Goal: Information Seeking & Learning: Learn about a topic

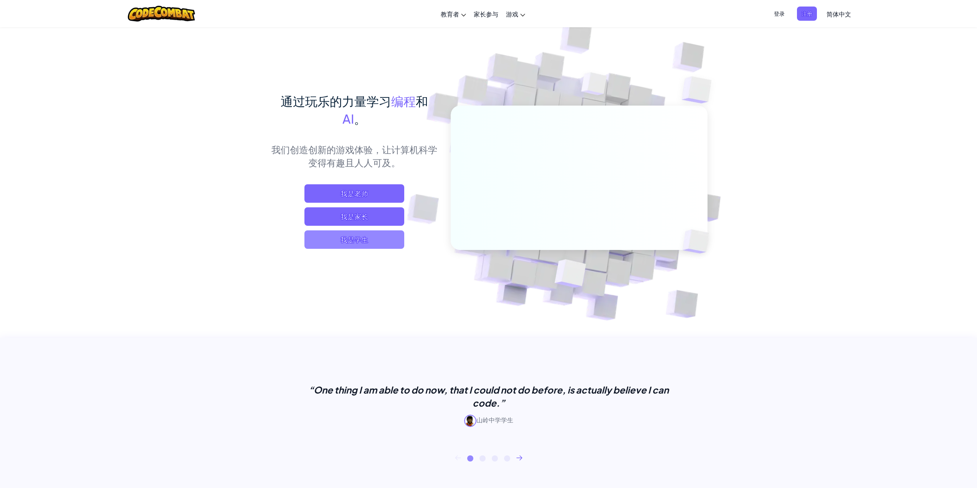
click at [360, 233] on span "我是学生" at bounding box center [354, 239] width 100 height 18
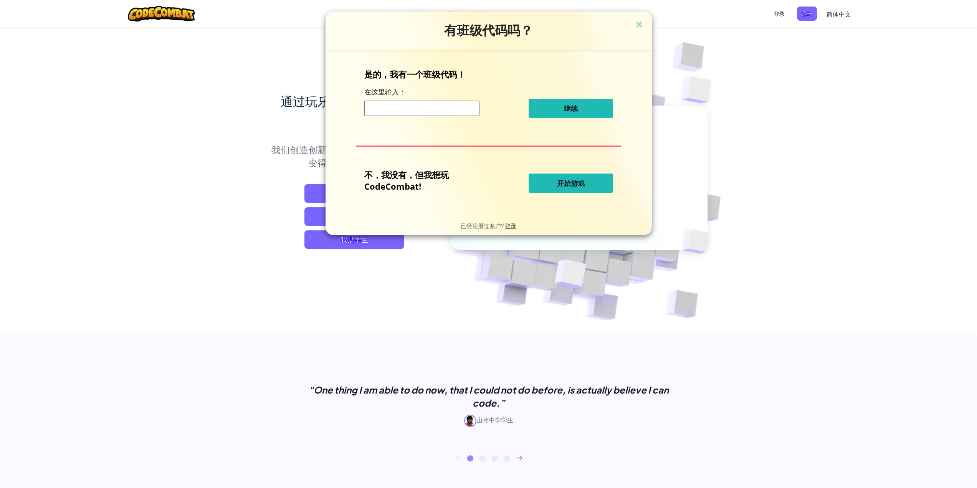
click at [573, 188] on button "开始游戏" at bounding box center [571, 183] width 84 height 19
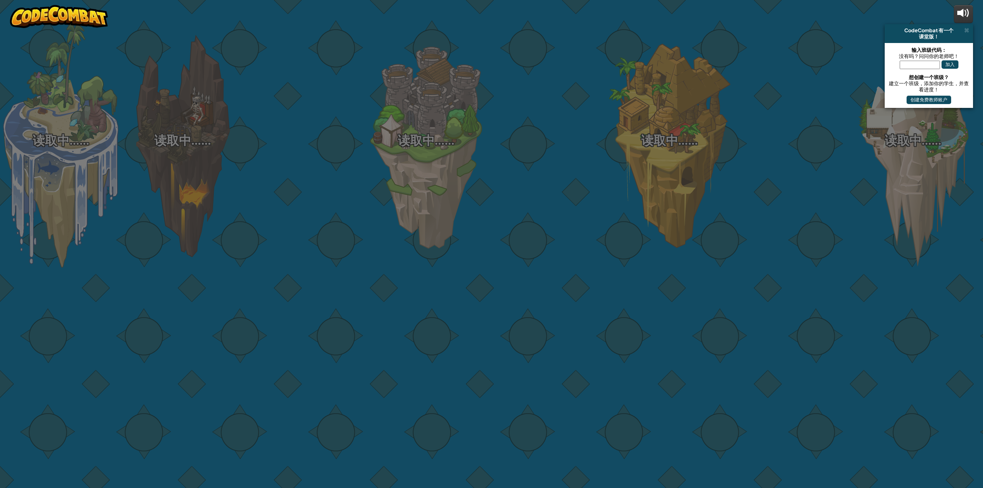
select select "zh-HANS"
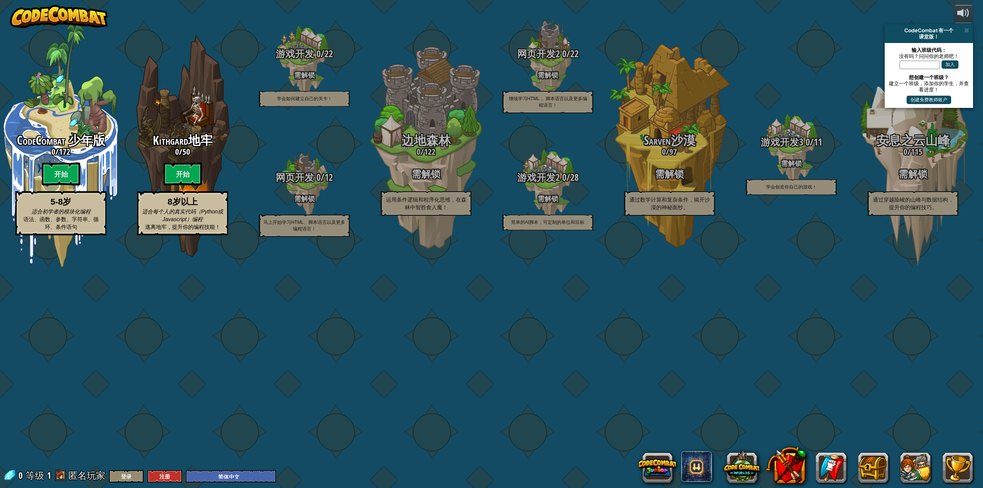
click at [686, 76] on div "CodeCombat 少年版 0 / 172 开始 5-8岁 适合初学者的模块化编程 语法、函数、参数、字符串、循环、条件语句 Kithgard地牢 0 / …" at bounding box center [491, 244] width 983 height 488
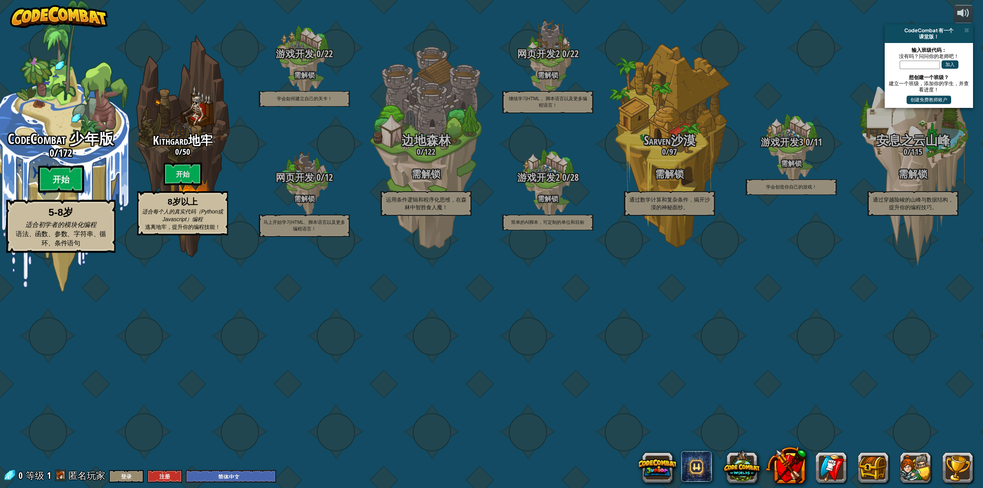
click at [60, 193] on btn "开始" at bounding box center [61, 179] width 46 height 28
select select "zh-HANS"
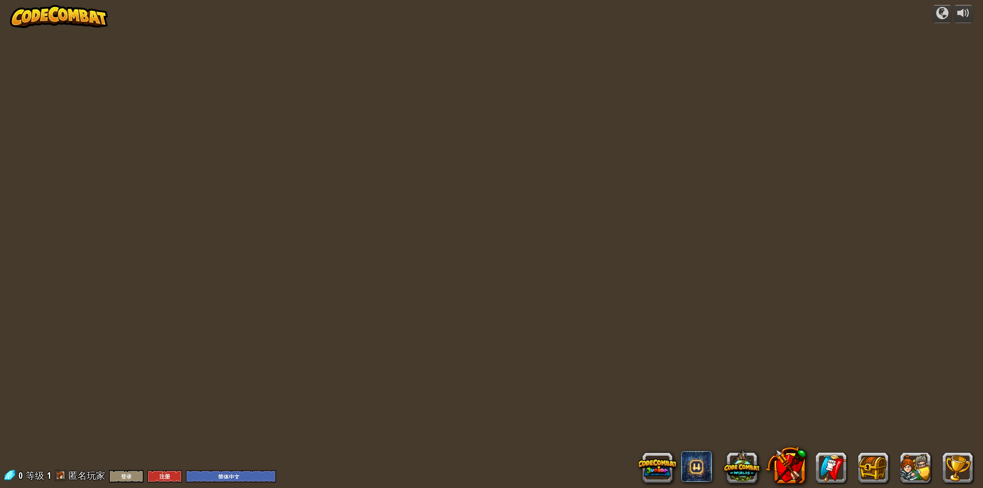
select select "zh-HANS"
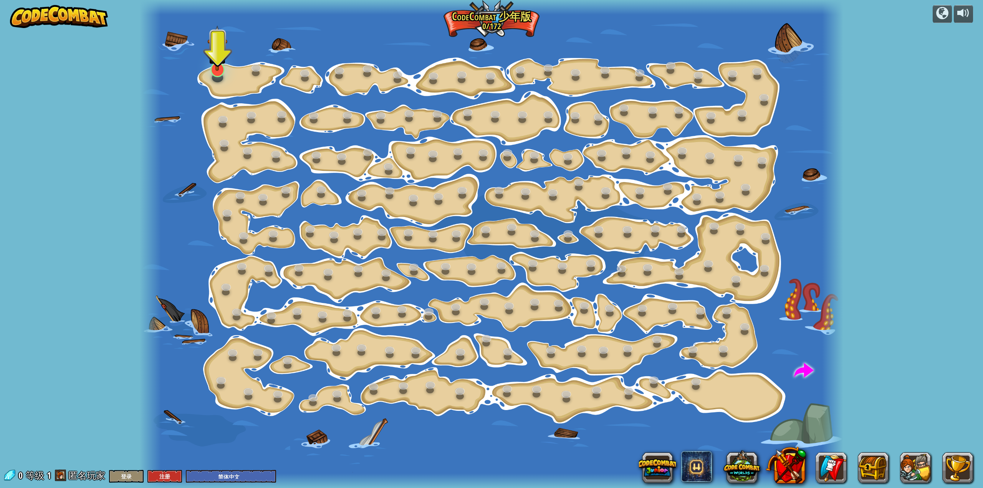
click at [220, 70] on img at bounding box center [217, 48] width 20 height 46
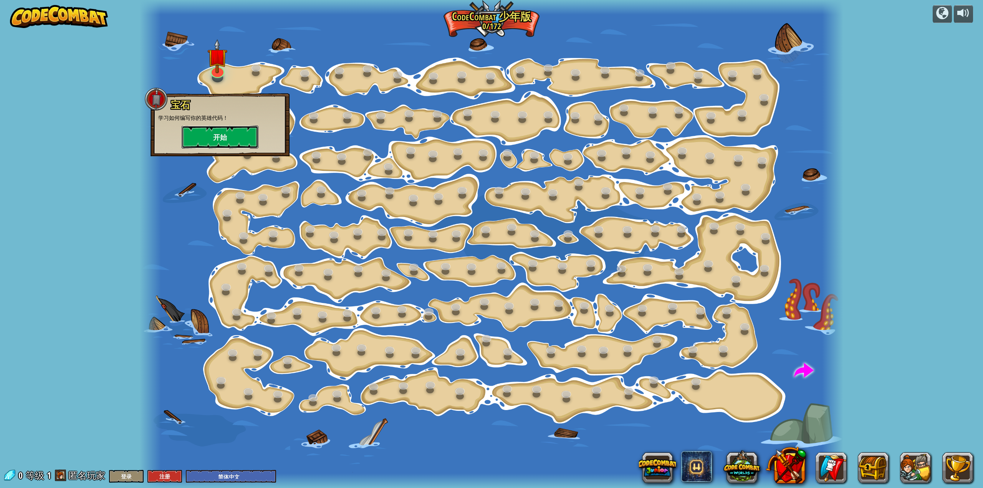
click at [229, 134] on button "开始" at bounding box center [220, 137] width 77 height 23
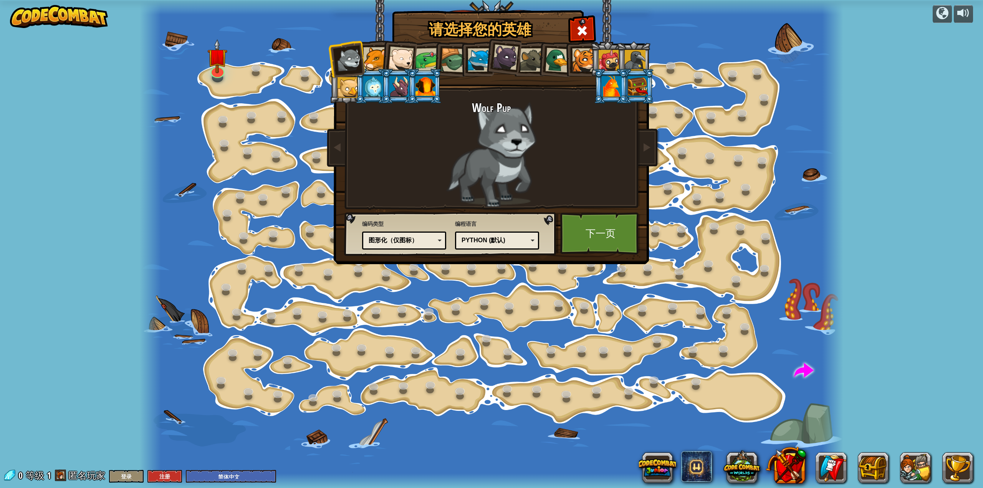
click at [376, 61] on div at bounding box center [374, 58] width 23 height 23
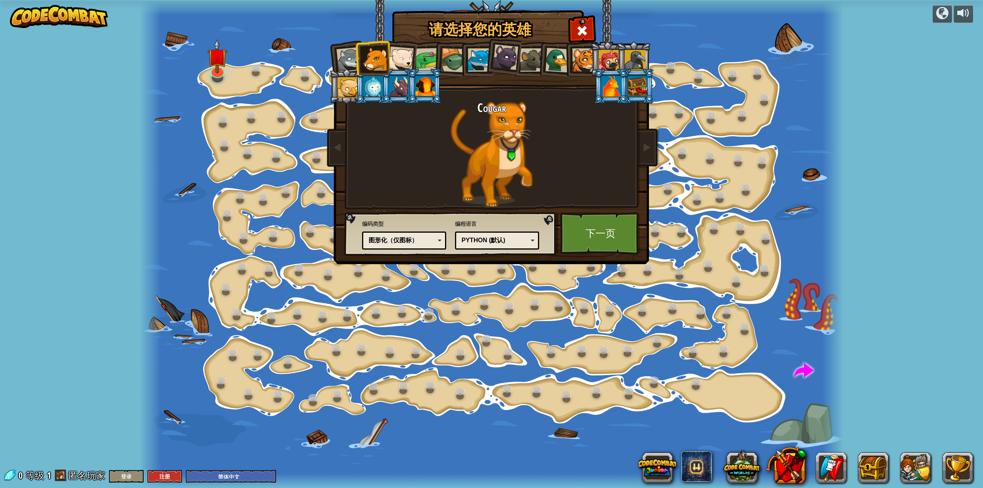
click at [357, 86] on li at bounding box center [372, 86] width 35 height 35
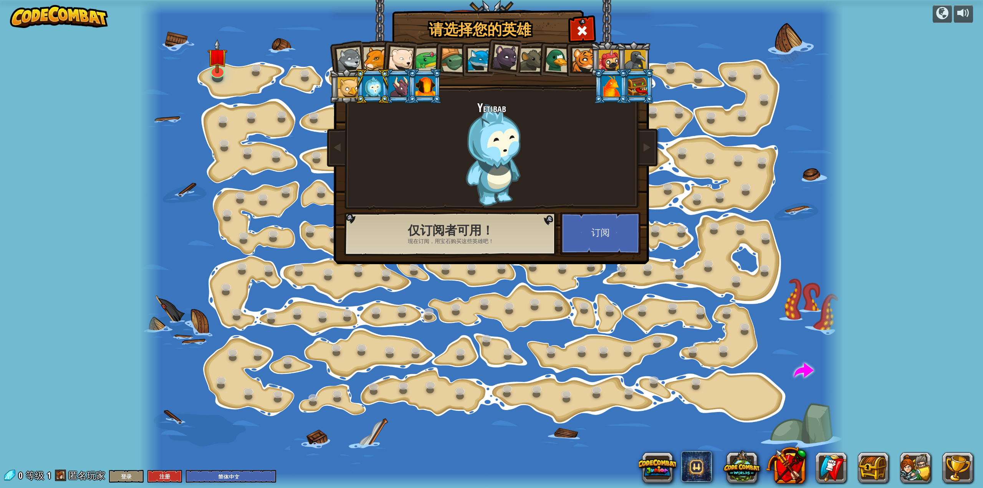
click at [498, 55] on div at bounding box center [506, 58] width 26 height 26
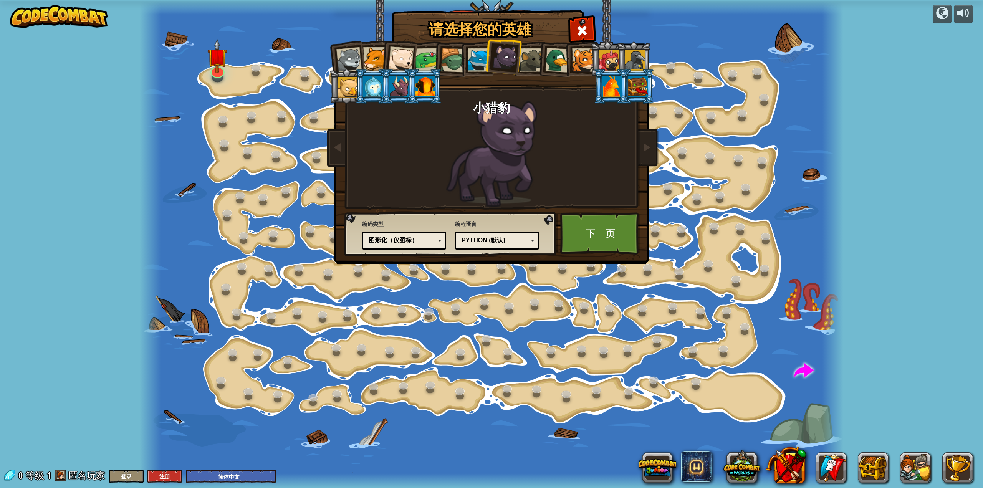
click at [528, 60] on div at bounding box center [531, 59] width 23 height 23
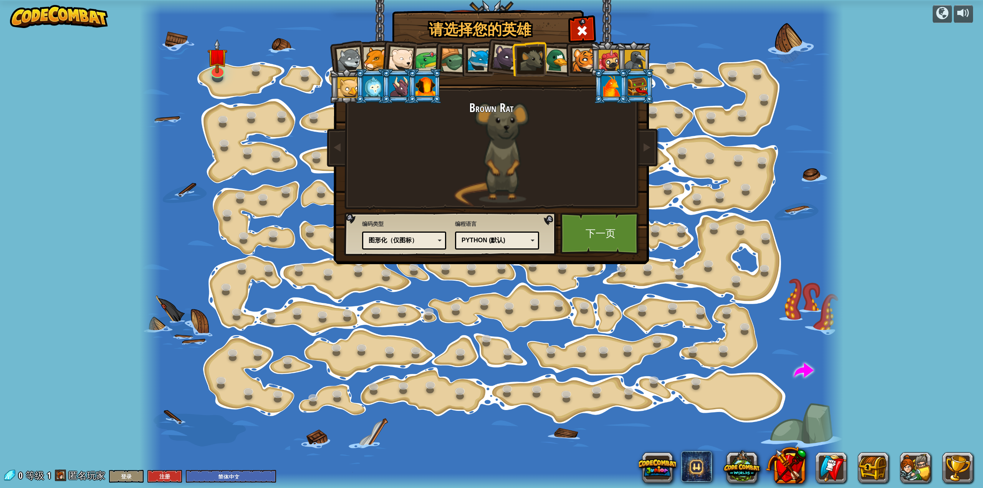
click at [558, 59] on div at bounding box center [557, 60] width 25 height 25
click at [602, 60] on div at bounding box center [608, 60] width 21 height 21
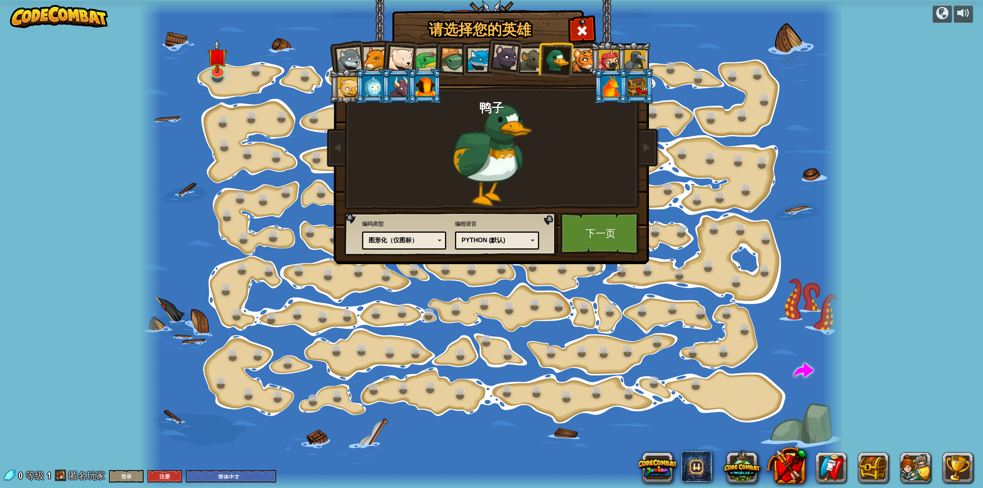
click at [606, 65] on div at bounding box center [608, 60] width 21 height 21
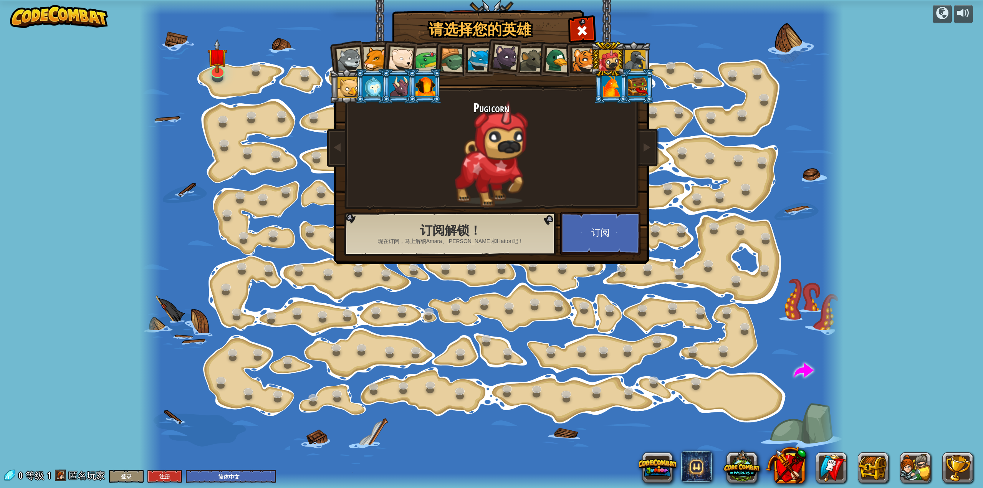
click at [614, 91] on div at bounding box center [612, 86] width 20 height 21
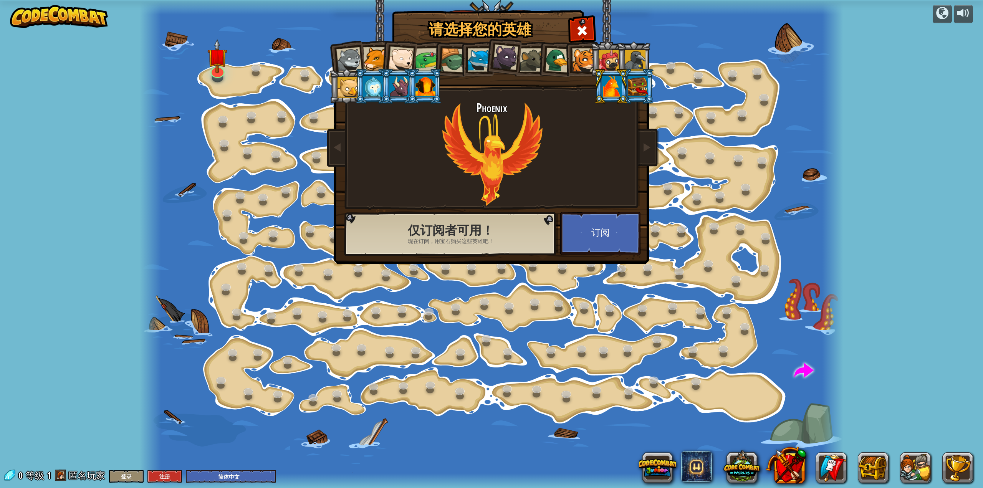
click at [370, 62] on div at bounding box center [374, 58] width 23 height 23
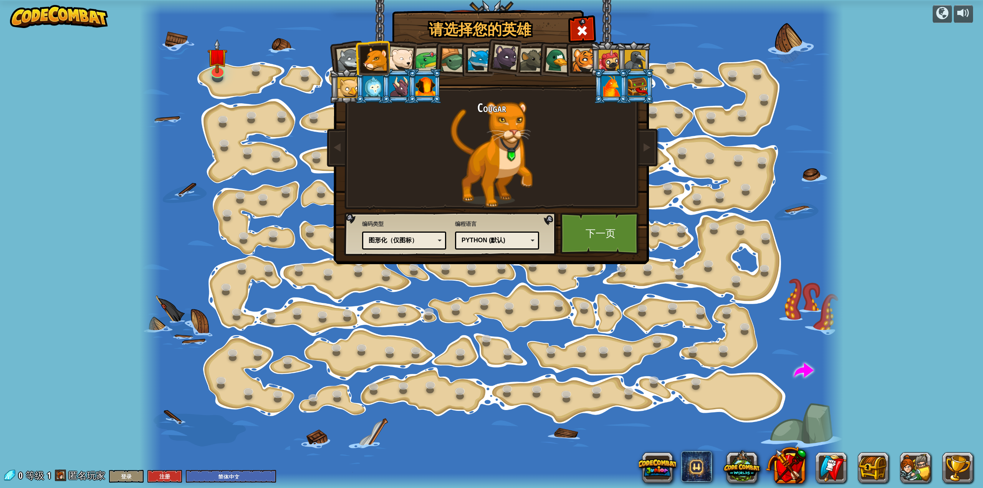
click at [349, 91] on div at bounding box center [347, 87] width 21 height 21
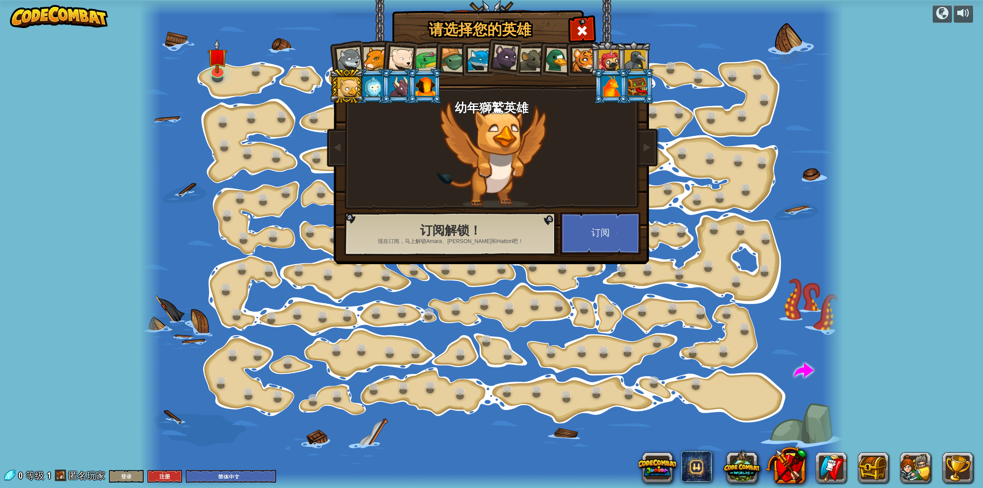
click at [402, 60] on div at bounding box center [400, 58] width 25 height 25
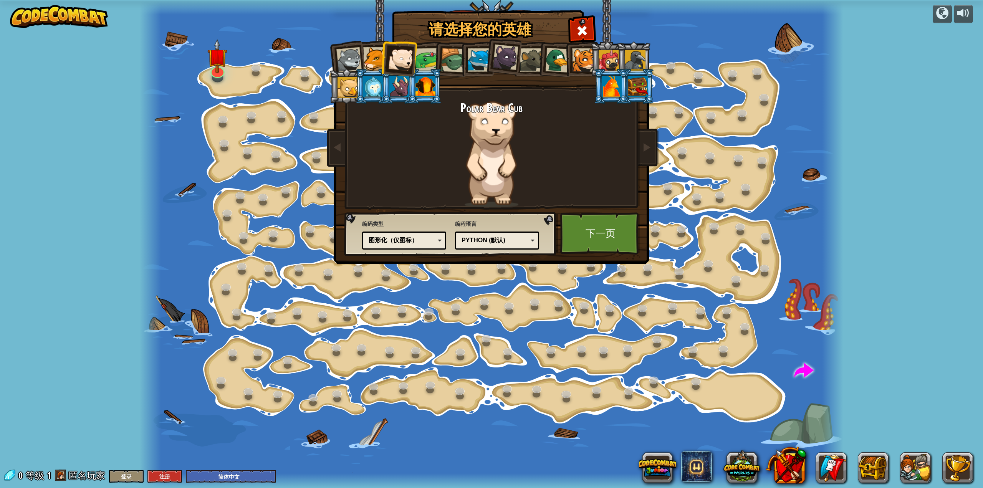
click at [431, 58] on div at bounding box center [427, 60] width 24 height 24
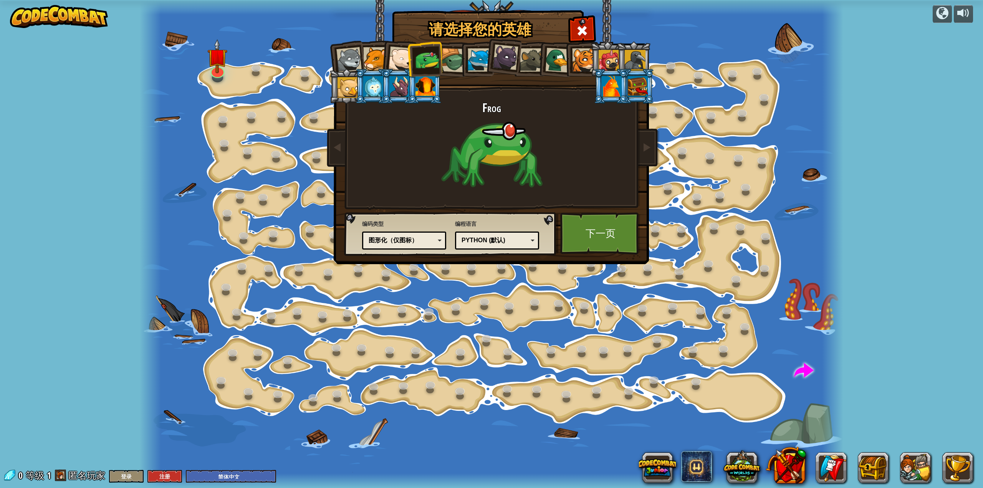
click at [389, 61] on li at bounding box center [399, 58] width 38 height 38
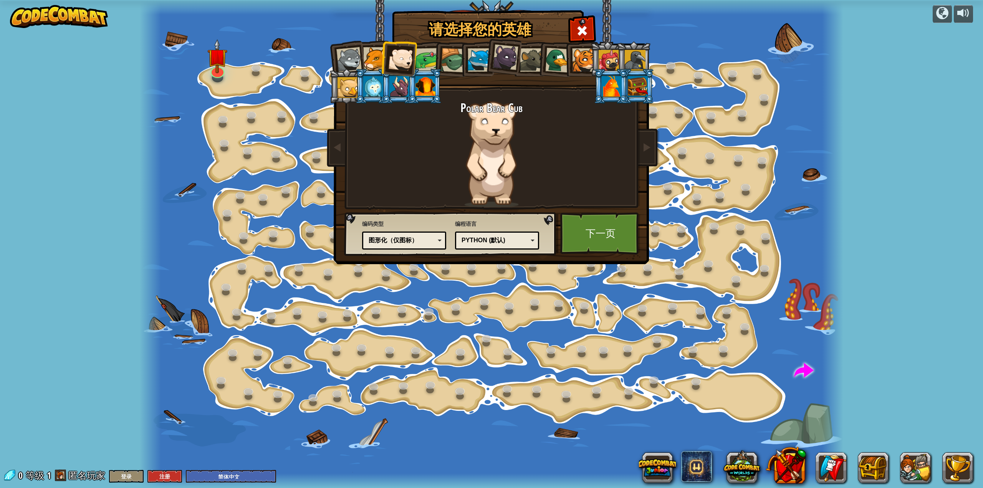
click at [360, 64] on div at bounding box center [348, 59] width 25 height 25
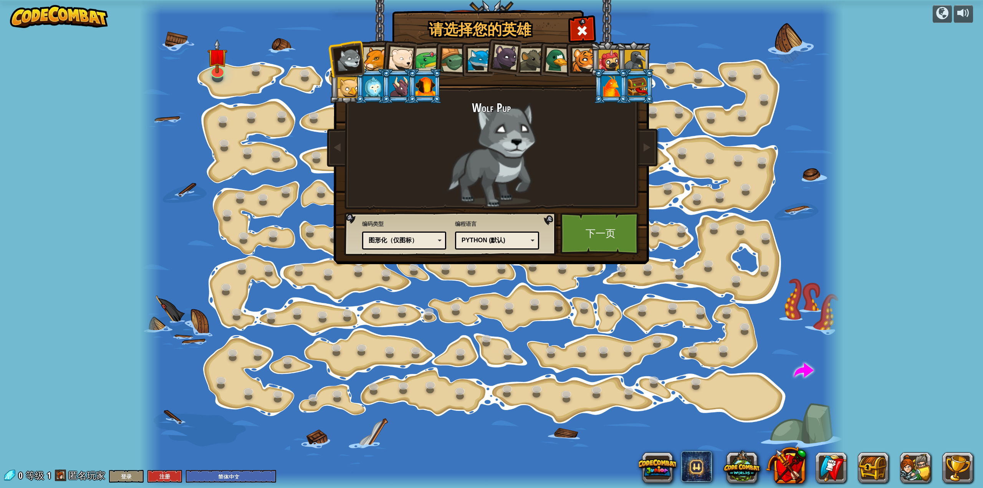
click at [344, 66] on div at bounding box center [348, 59] width 25 height 25
click at [369, 62] on div at bounding box center [374, 58] width 23 height 23
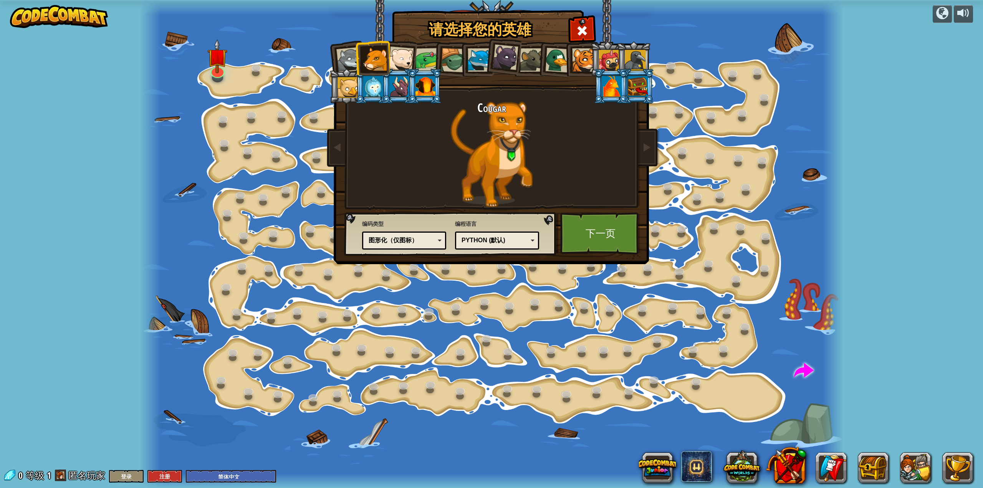
click at [458, 55] on div at bounding box center [453, 60] width 25 height 25
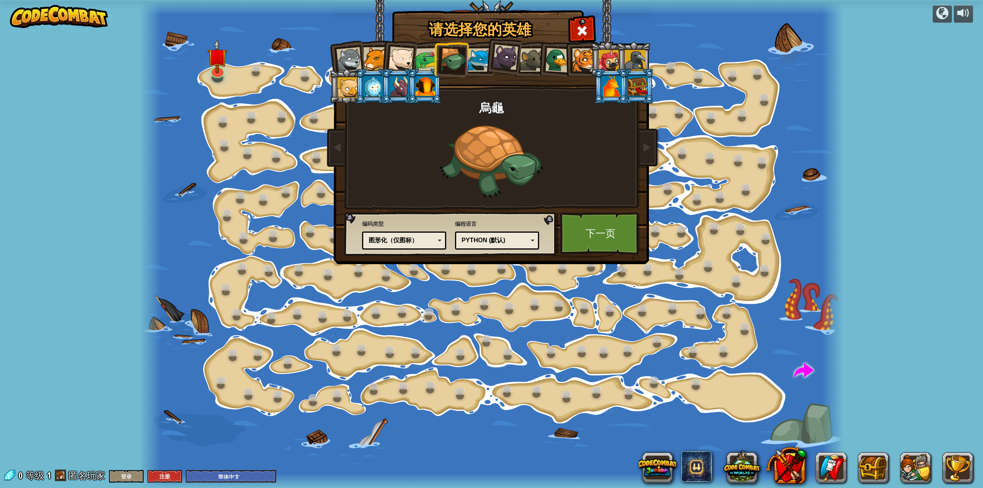
click at [418, 61] on div at bounding box center [427, 60] width 24 height 24
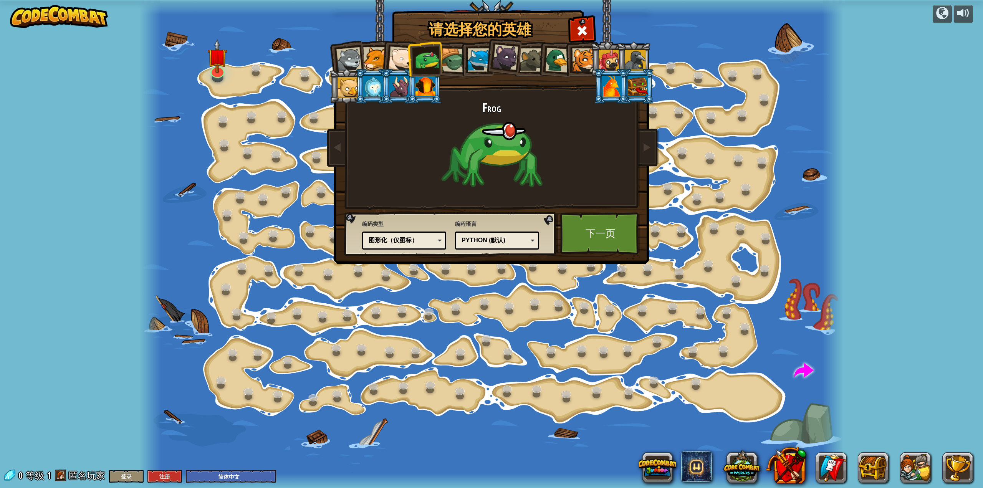
click at [354, 65] on div at bounding box center [348, 59] width 25 height 25
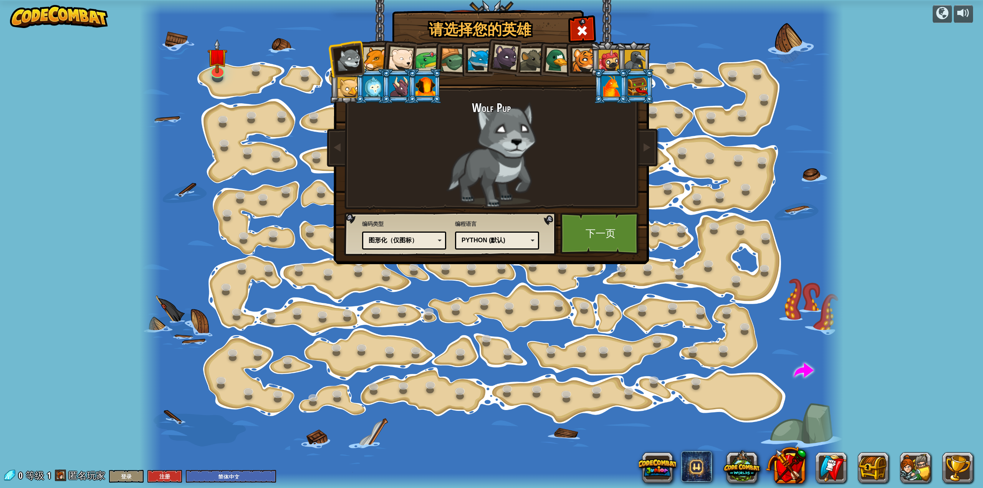
click at [514, 237] on div "Python (默认)" at bounding box center [494, 240] width 66 height 9
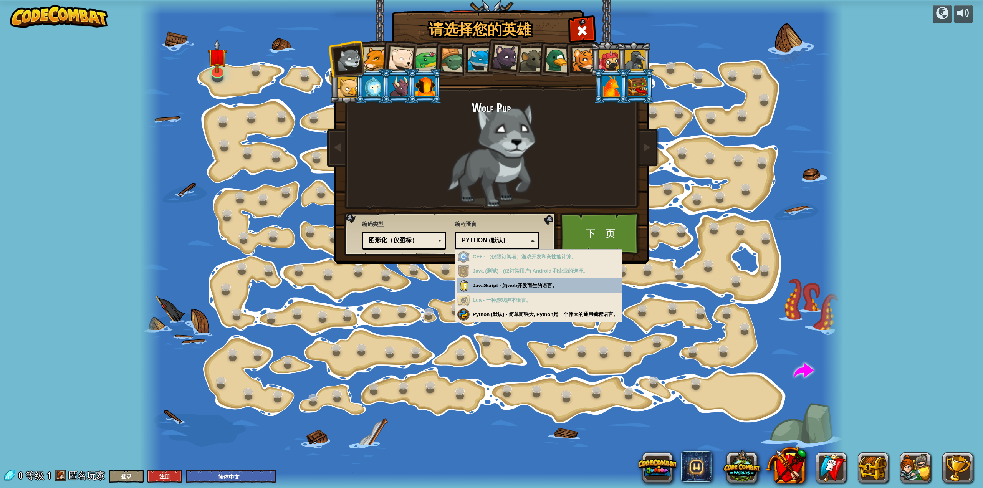
click at [514, 237] on div "Python (默认)" at bounding box center [494, 240] width 66 height 9
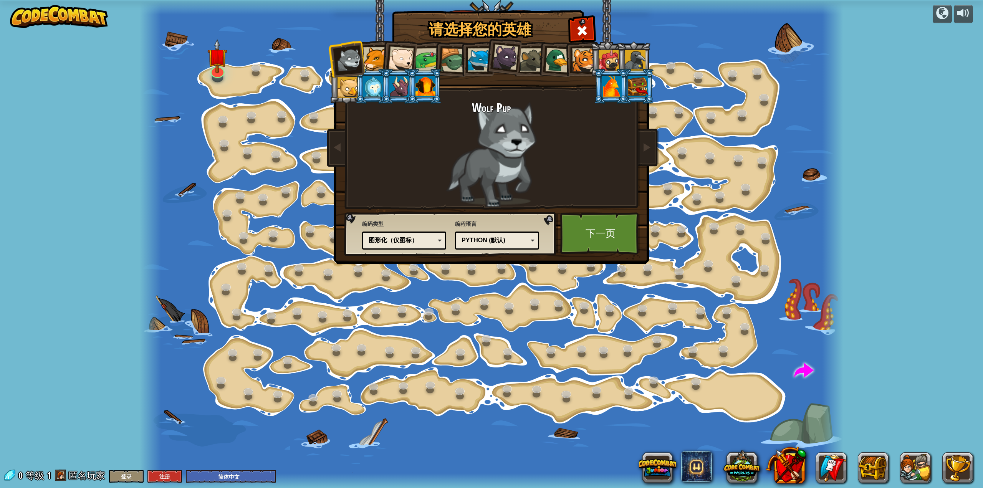
click at [519, 238] on div "Python (默认)" at bounding box center [494, 240] width 66 height 9
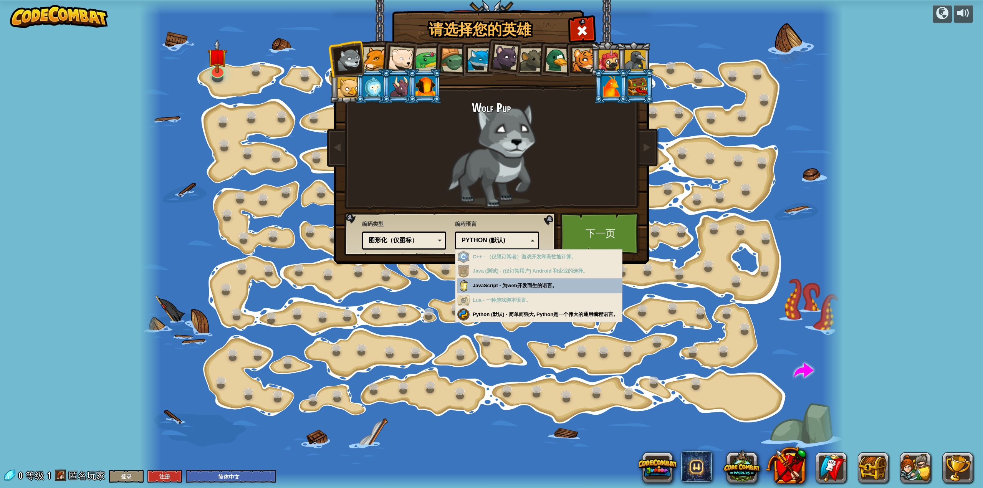
click at [523, 235] on div "Python (默认)" at bounding box center [497, 241] width 74 height 12
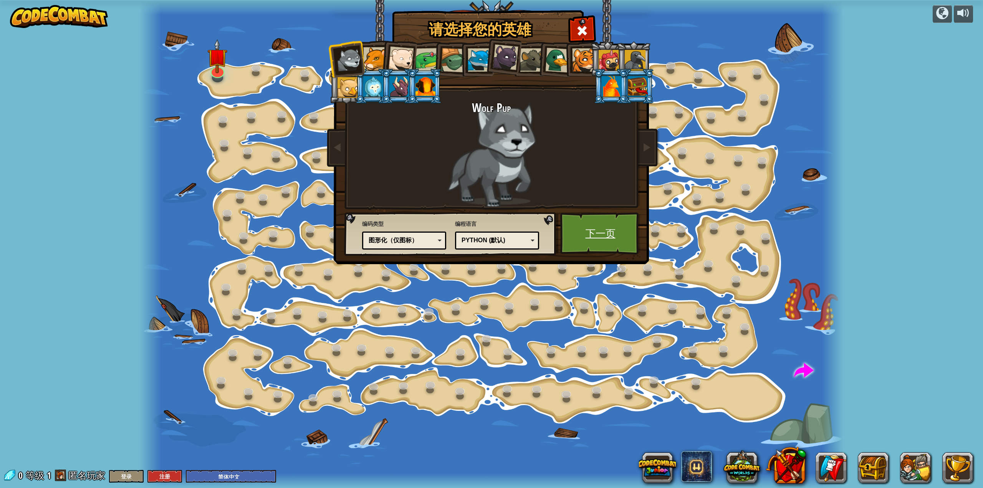
click at [609, 231] on link "下一页" at bounding box center [600, 233] width 80 height 42
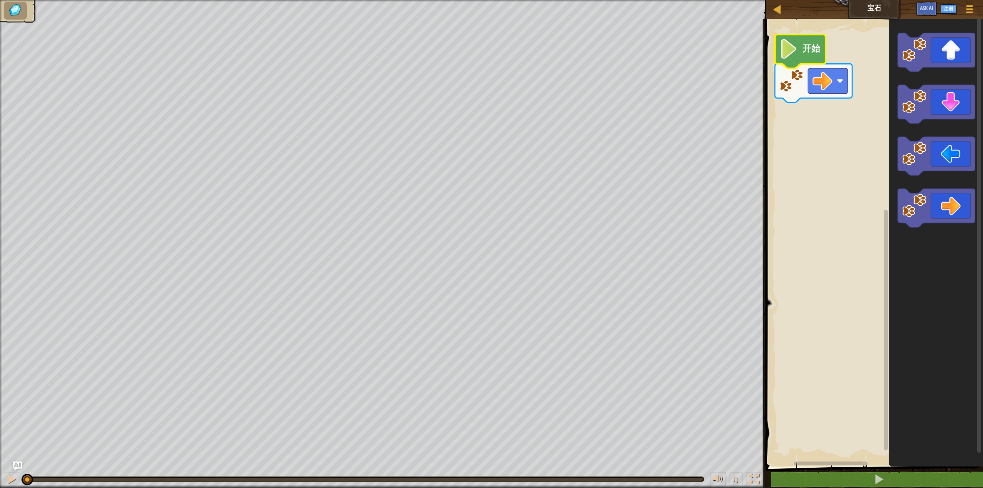
click at [783, 50] on image "Blockly工作区" at bounding box center [788, 49] width 19 height 20
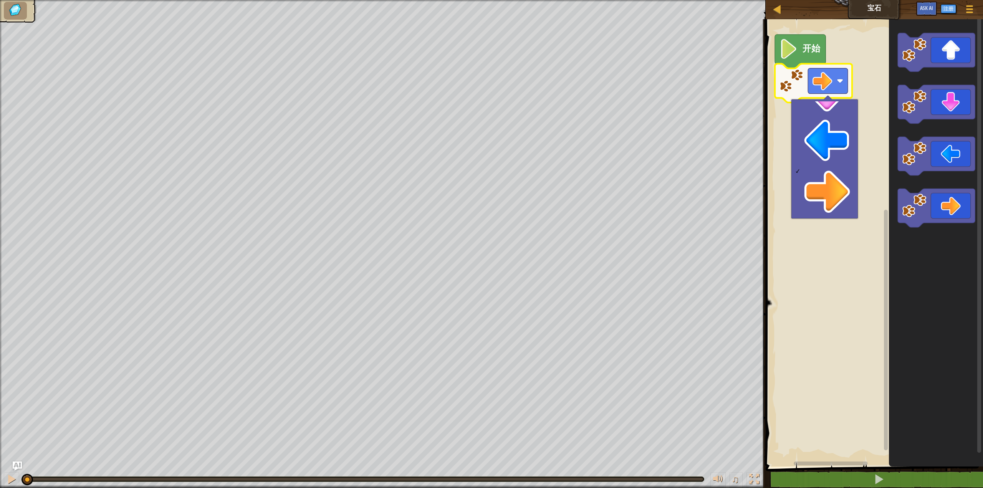
click at [881, 76] on rect "Blockly工作区" at bounding box center [873, 240] width 220 height 451
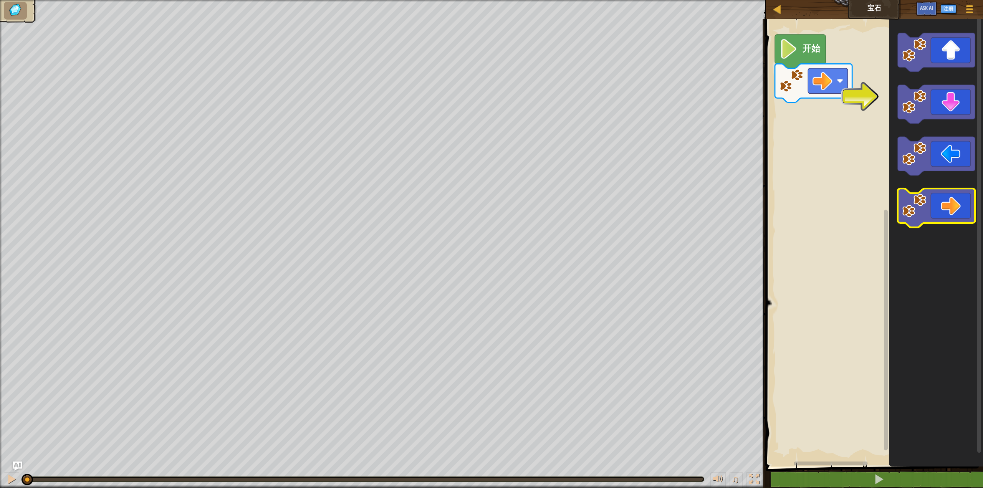
click at [950, 202] on icon "Blockly工作区" at bounding box center [936, 207] width 77 height 39
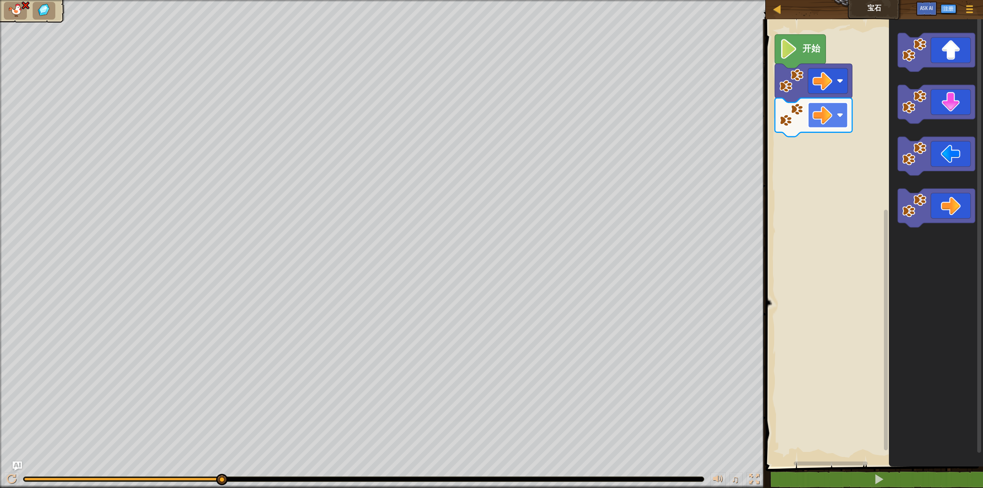
click at [824, 121] on image "Blockly工作区" at bounding box center [822, 115] width 20 height 20
click at [947, 108] on icon "Blockly工作区" at bounding box center [936, 104] width 77 height 39
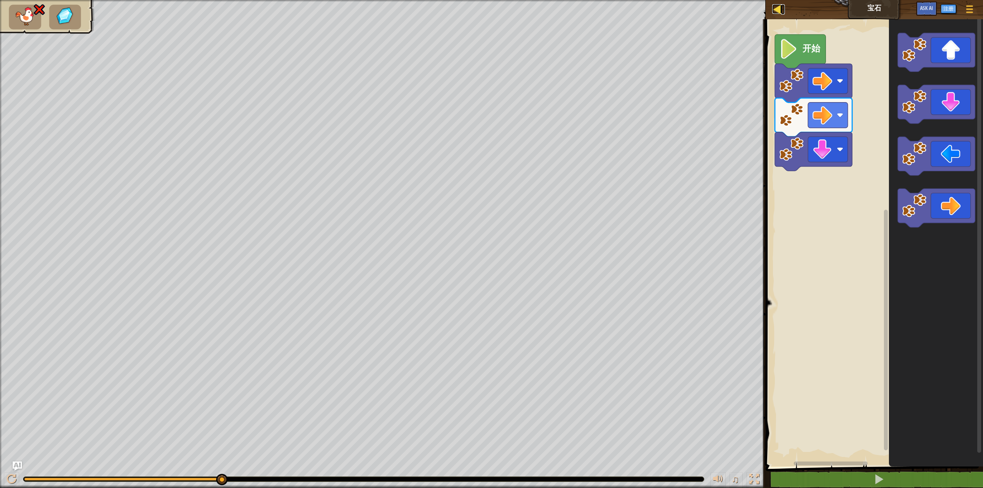
click at [775, 8] on div at bounding box center [777, 9] width 10 height 10
select select "zh-HANS"
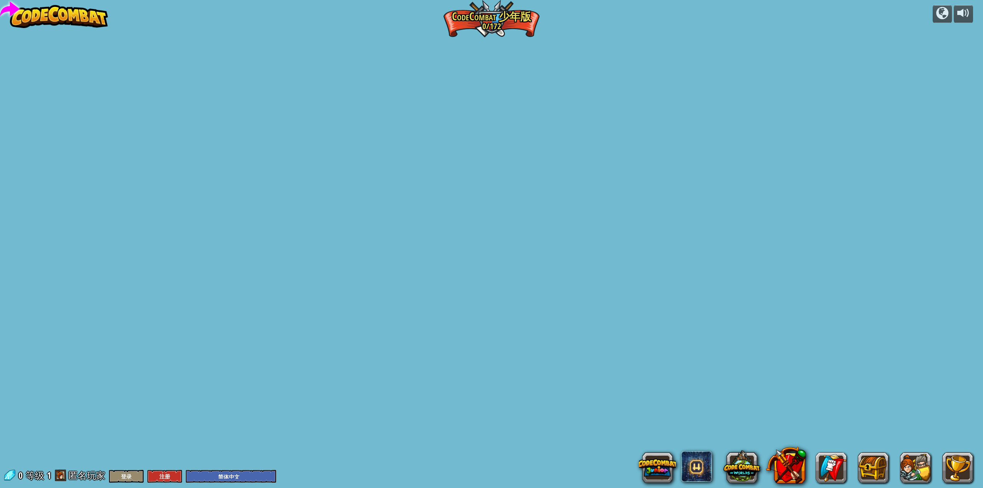
select select "zh-HANS"
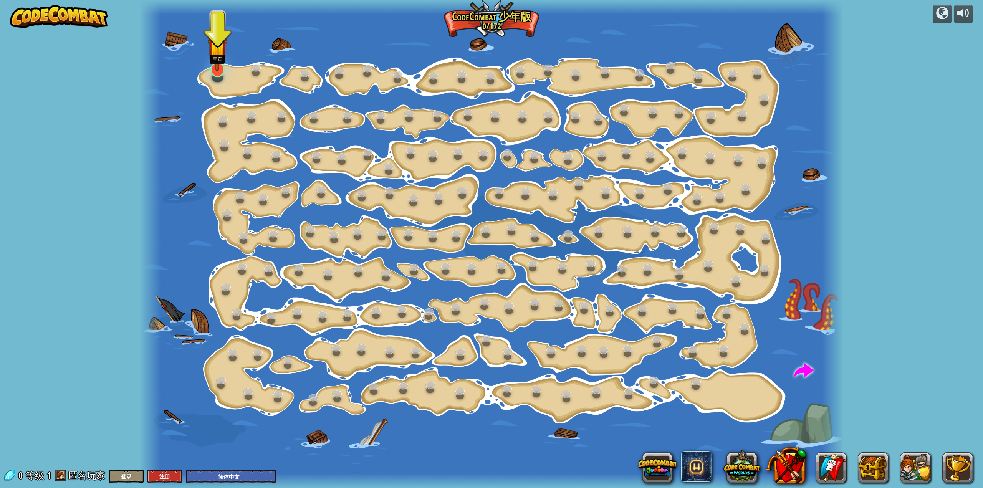
click at [221, 68] on img at bounding box center [217, 48] width 20 height 46
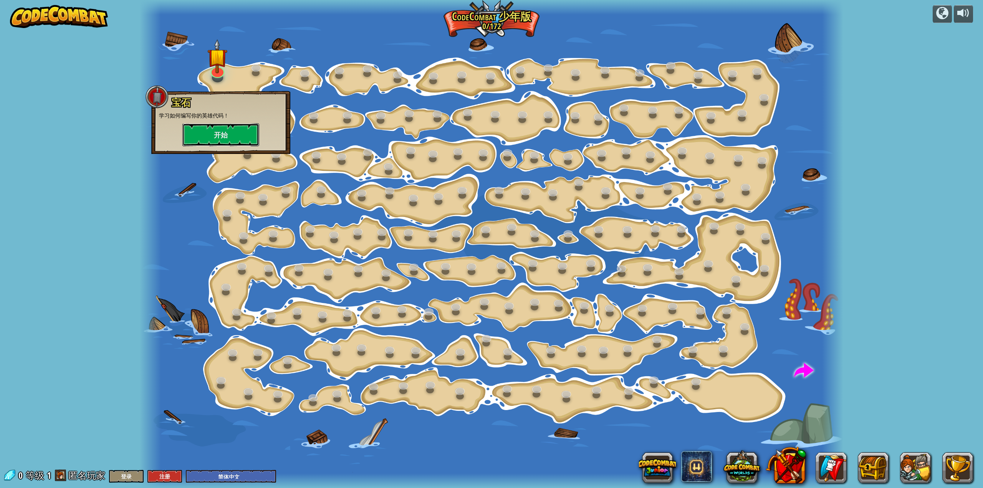
click at [223, 132] on button "开始" at bounding box center [220, 134] width 77 height 23
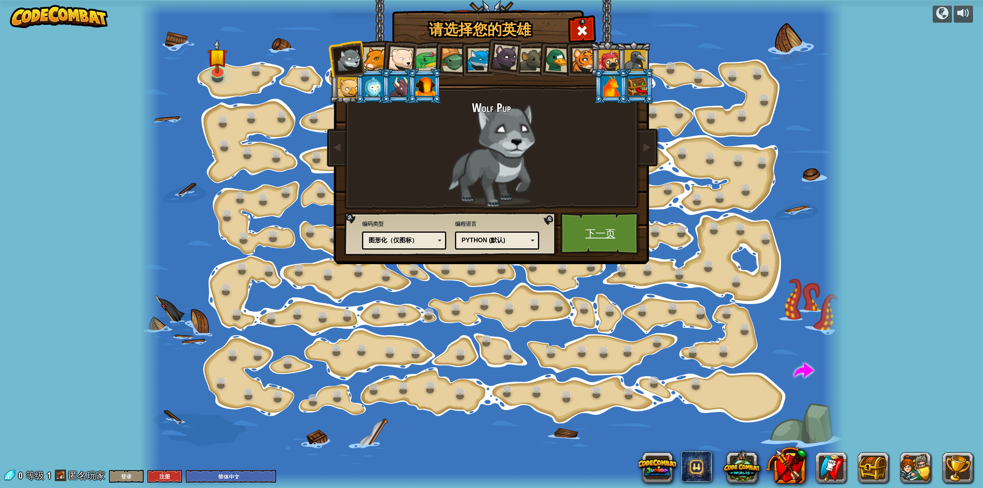
click at [602, 230] on link "下一页" at bounding box center [600, 233] width 80 height 42
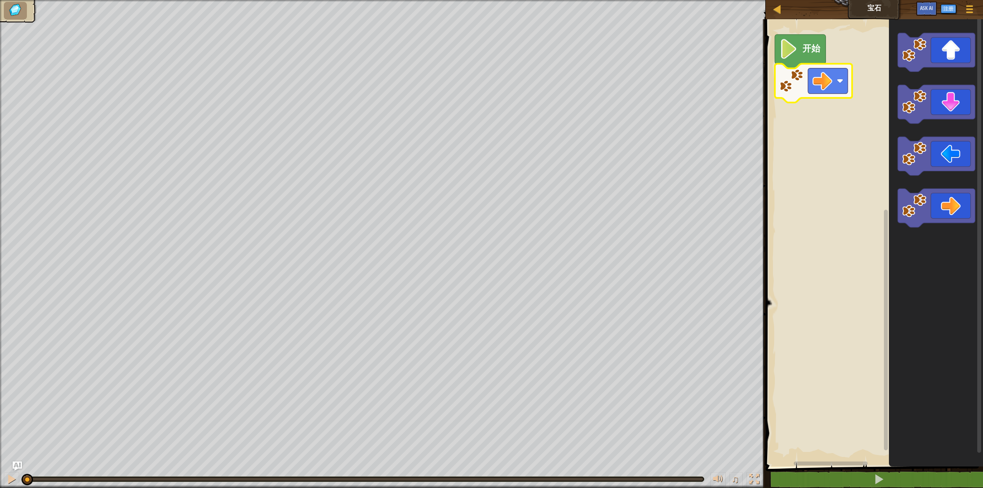
click at [784, 84] on image "Blockly工作区" at bounding box center [791, 80] width 24 height 24
click at [799, 55] on icon "Blockly工作区" at bounding box center [800, 52] width 51 height 34
click at [787, 52] on image "Blockly工作区" at bounding box center [788, 49] width 19 height 20
click at [937, 102] on icon "Blockly工作区" at bounding box center [936, 104] width 77 height 39
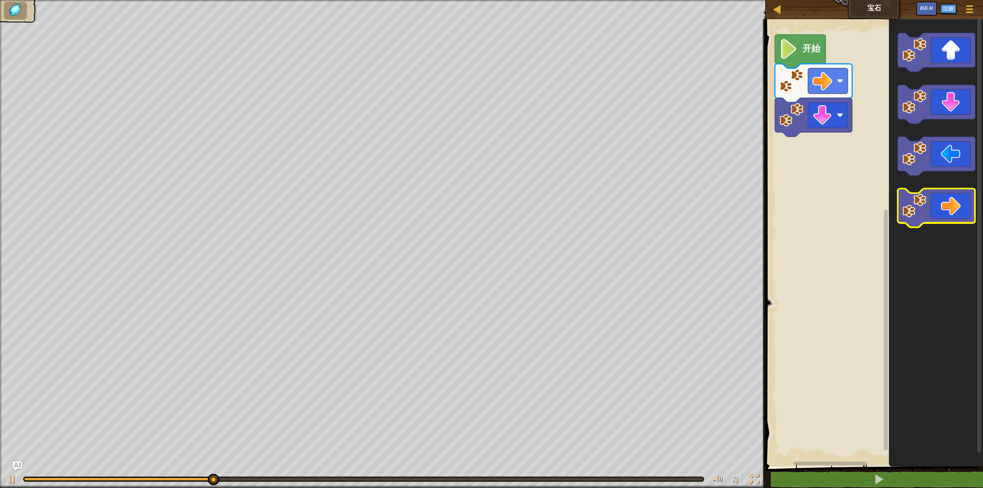
click at [956, 213] on icon "Blockly工作区" at bounding box center [936, 207] width 77 height 39
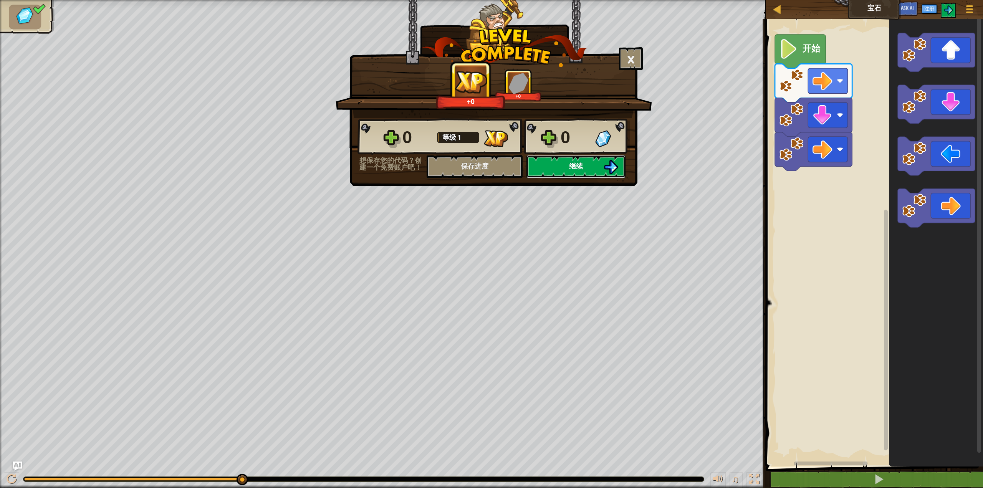
click at [557, 164] on button "继续" at bounding box center [575, 166] width 99 height 23
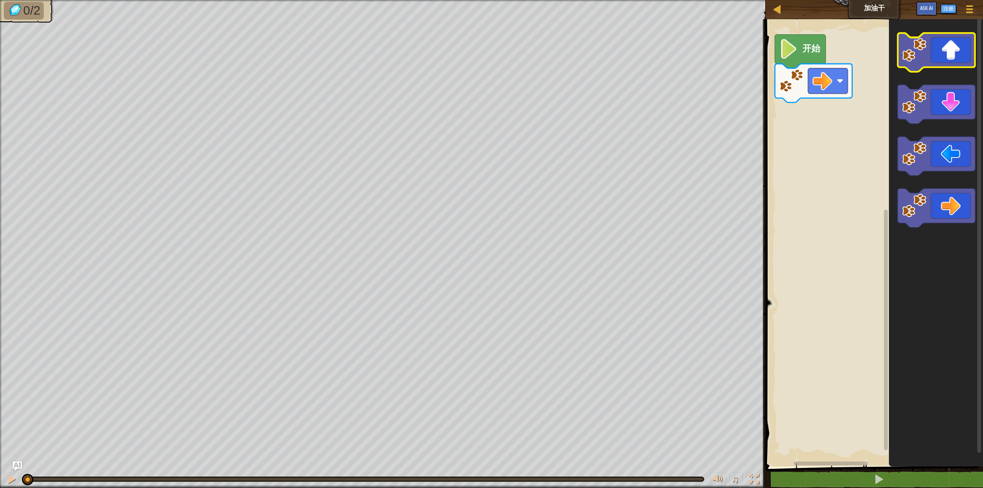
click at [939, 58] on icon "Blockly工作区" at bounding box center [936, 52] width 77 height 39
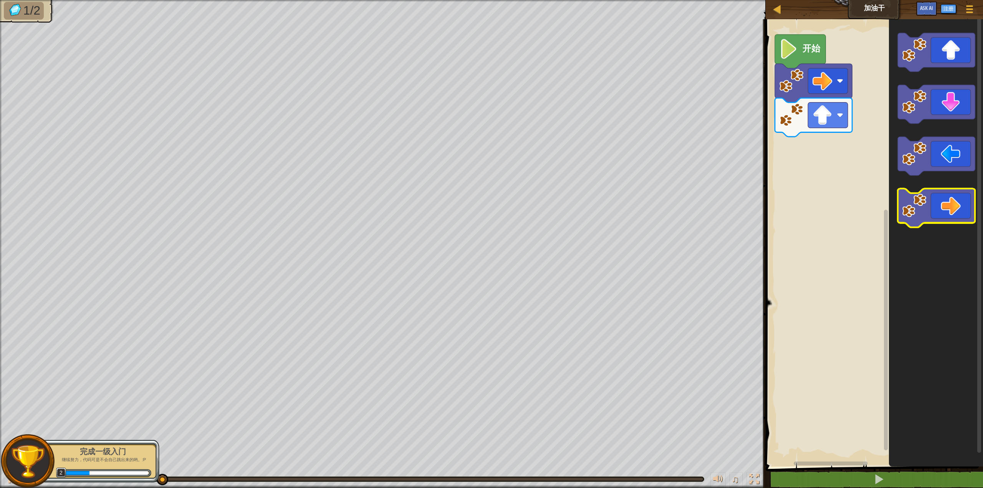
click at [951, 207] on icon "Blockly工作区" at bounding box center [936, 207] width 77 height 39
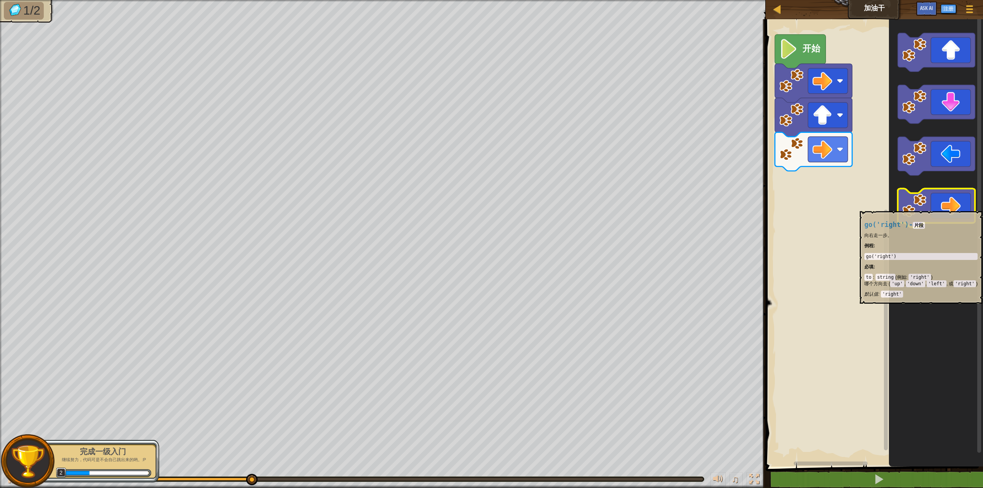
click at [951, 207] on icon "Blockly工作区" at bounding box center [936, 207] width 77 height 39
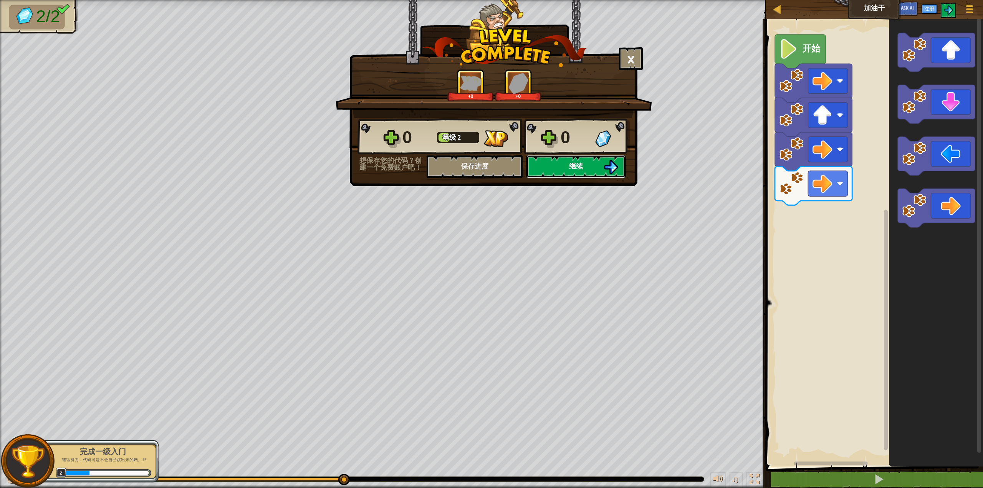
click at [579, 169] on span "继续" at bounding box center [576, 166] width 14 height 10
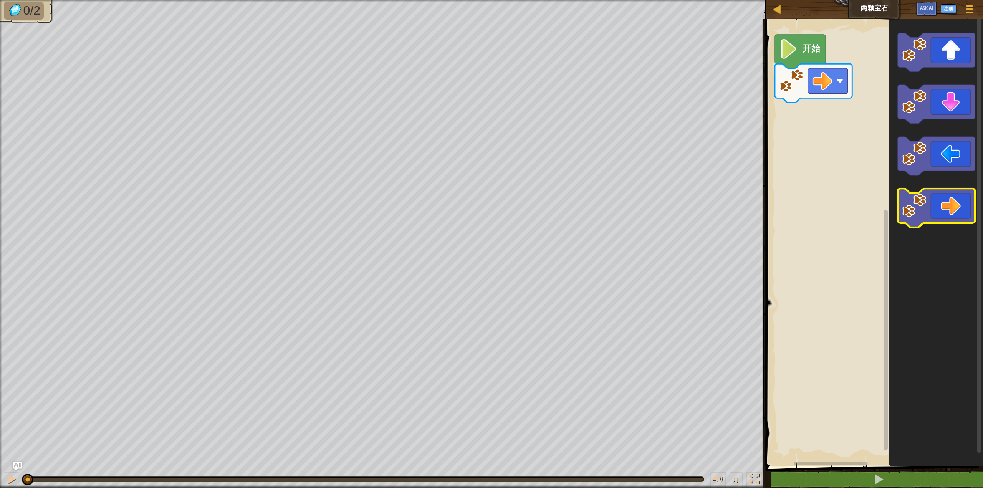
click at [946, 210] on icon "Blockly工作区" at bounding box center [936, 207] width 77 height 39
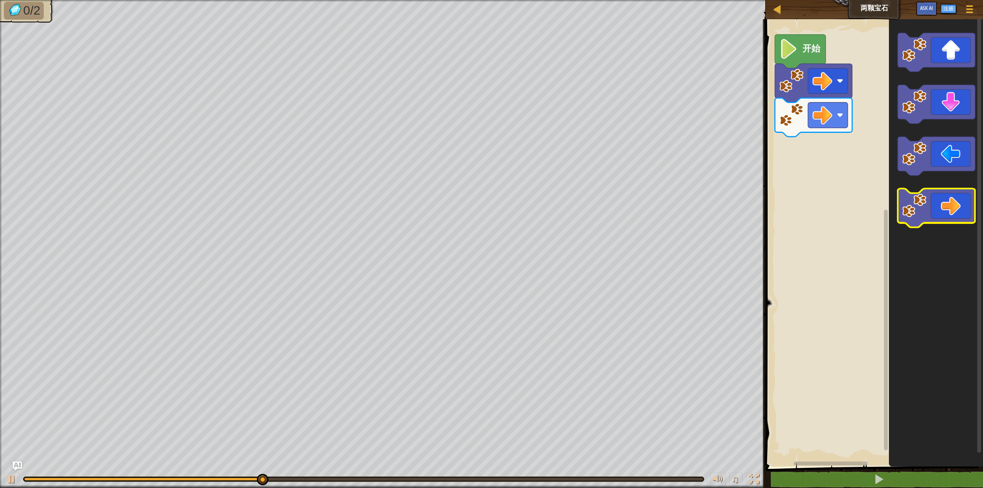
click at [947, 209] on icon "Blockly工作区" at bounding box center [936, 207] width 77 height 39
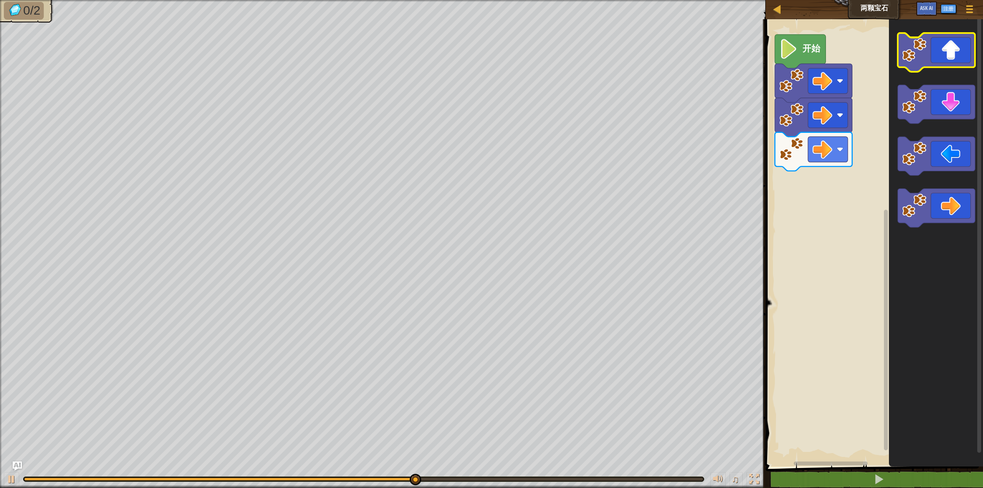
click at [951, 61] on icon "Blockly工作区" at bounding box center [936, 52] width 77 height 39
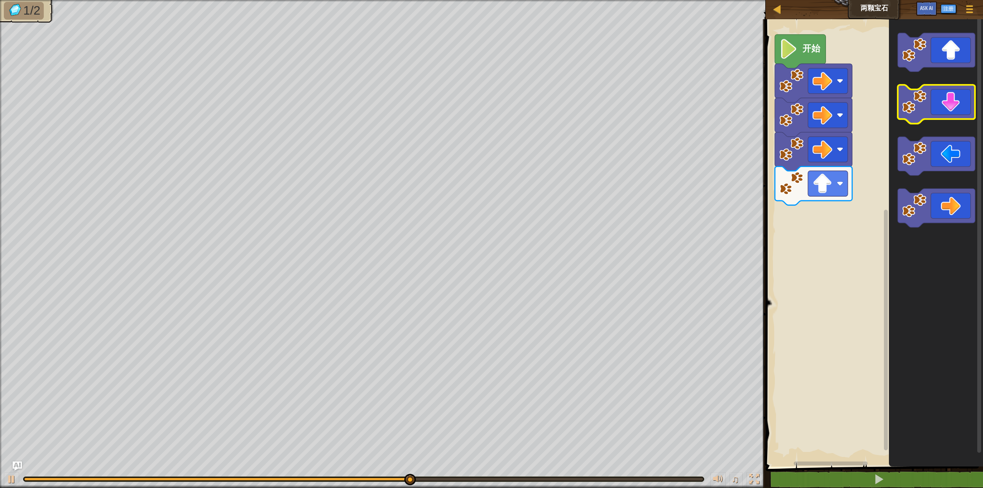
click at [948, 113] on icon "Blockly工作区" at bounding box center [936, 104] width 77 height 39
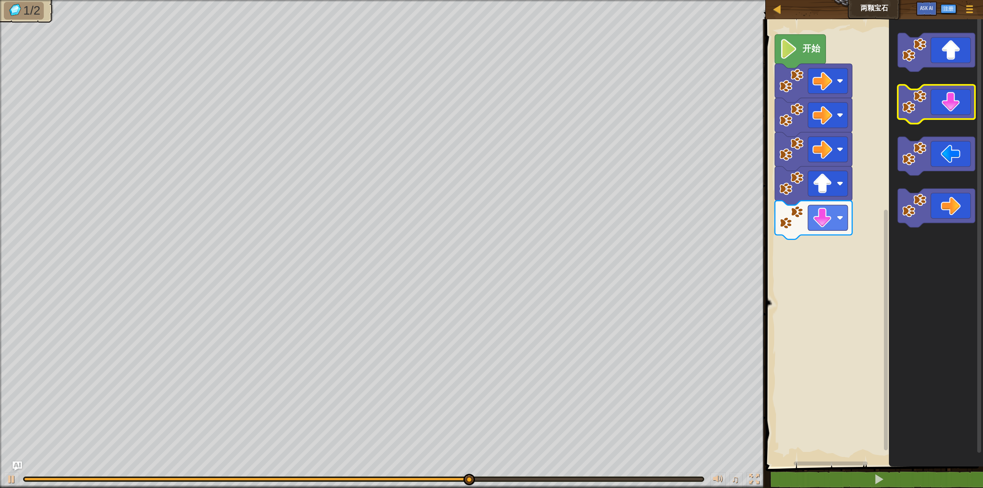
click at [948, 113] on icon "Blockly工作区" at bounding box center [936, 104] width 77 height 39
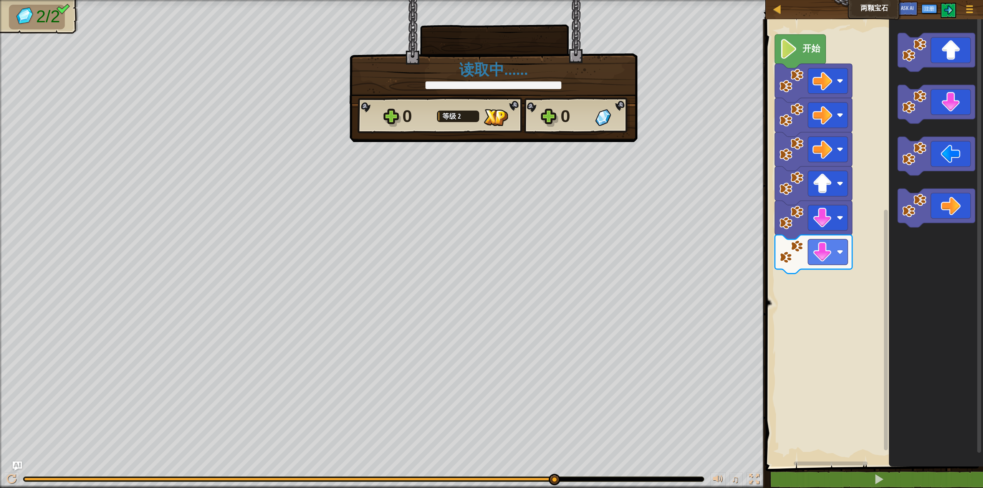
click at [840, 252] on div "× 这个关卡有多好玩？ 读取中…… Reticulating Splines... 读取中…… 0 等级 2 0 想保存您的代码？创建一个免费账户吧！ 保存进…" at bounding box center [491, 244] width 983 height 488
click at [711, 92] on div "× 这个关卡有多好玩？ 读取中…… Reticulating Splines... 读取中…… 0 等级 2 0 想保存您的代码？创建一个免费账户吧！ 保存进…" at bounding box center [491, 244] width 983 height 488
click at [804, 44] on div "× 这个关卡有多好玩？ 读取中…… Reticulating Splines... 读取中…… 0 等级 2 0 想保存您的代码？创建一个免费账户吧！ 保存进…" at bounding box center [491, 244] width 983 height 488
drag, startPoint x: 880, startPoint y: 12, endPoint x: 885, endPoint y: 12, distance: 5.0
click at [880, 12] on div "× 这个关卡有多好玩？ 读取中…… Reticulating Splines... 读取中…… 0 等级 2 0 想保存您的代码？创建一个免费账户吧！ 保存进…" at bounding box center [491, 244] width 983 height 488
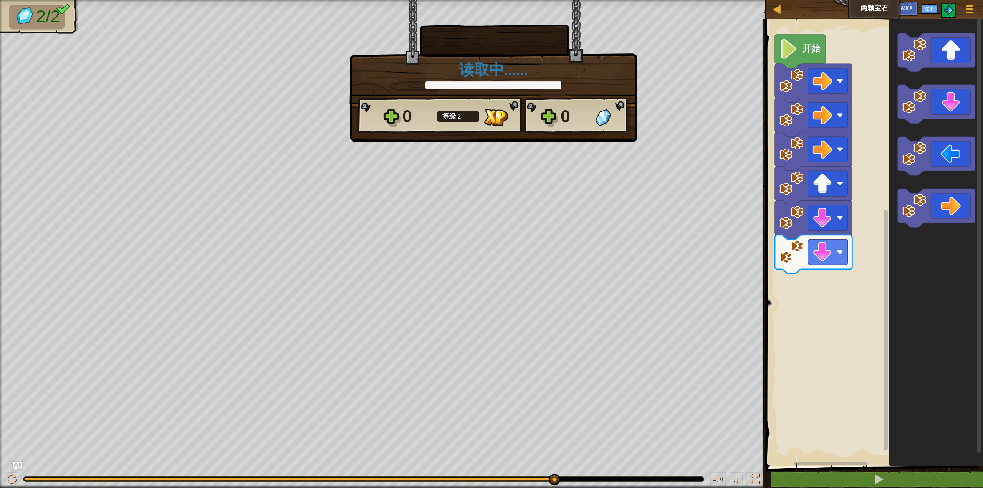
click at [917, 8] on div "× 这个关卡有多好玩？ 读取中…… Reticulating Splines... 读取中…… 0 等级 2 0 想保存您的代码？创建一个免费账户吧！ 保存进…" at bounding box center [491, 244] width 983 height 488
click at [940, 9] on div "× 这个关卡有多好玩？ 读取中…… Reticulating Splines... 读取中…… 0 等级 2 0 想保存您的代码？创建一个免费账户吧！ 保存进…" at bounding box center [491, 244] width 983 height 488
click at [957, 12] on div "× 这个关卡有多好玩？ 读取中…… Reticulating Splines... 读取中…… 0 等级 2 0 想保存您的代码？创建一个免费账户吧！ 保存进…" at bounding box center [491, 244] width 983 height 488
click at [969, 11] on div "× 这个关卡有多好玩？ 读取中…… Reticulating Splines... 读取中…… 0 等级 2 0 想保存您的代码？创建一个免费账户吧！ 保存进…" at bounding box center [491, 244] width 983 height 488
click at [522, 111] on div "0 等级 2 0" at bounding box center [493, 115] width 272 height 37
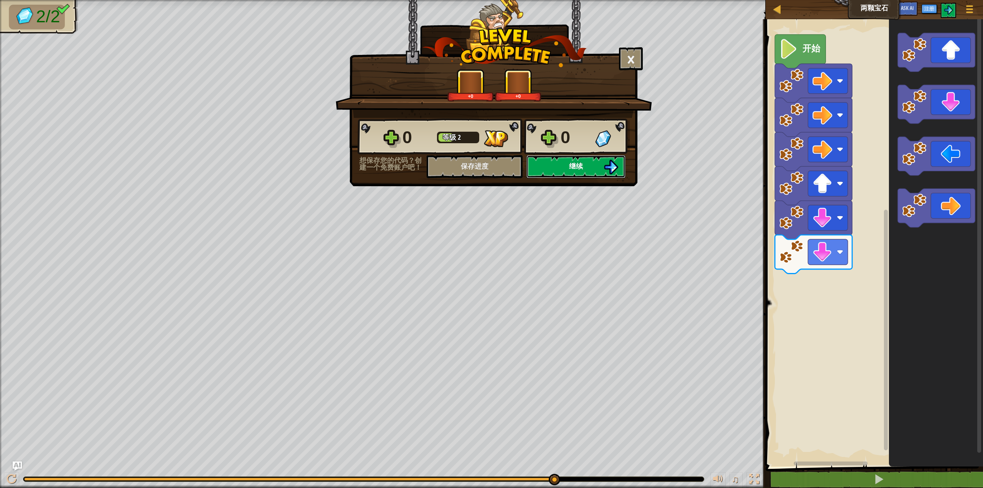
click at [585, 169] on button "继续" at bounding box center [575, 166] width 99 height 23
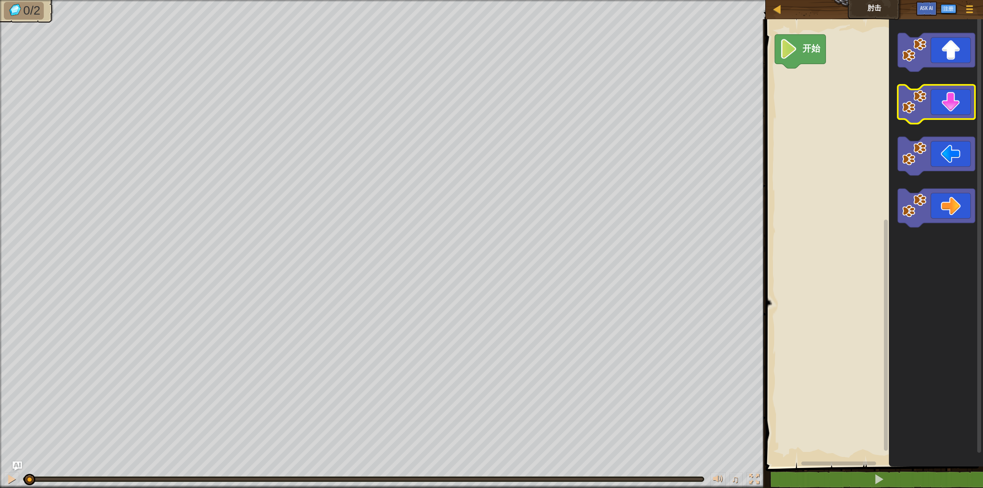
click at [945, 110] on icon "Blockly工作区" at bounding box center [936, 104] width 77 height 39
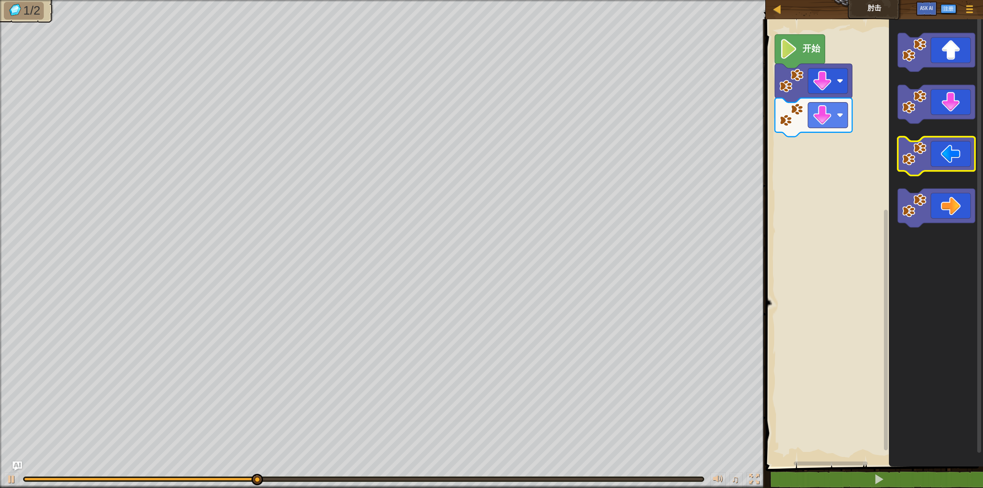
click at [950, 151] on icon "Blockly工作区" at bounding box center [936, 156] width 77 height 39
